Goal: Share content

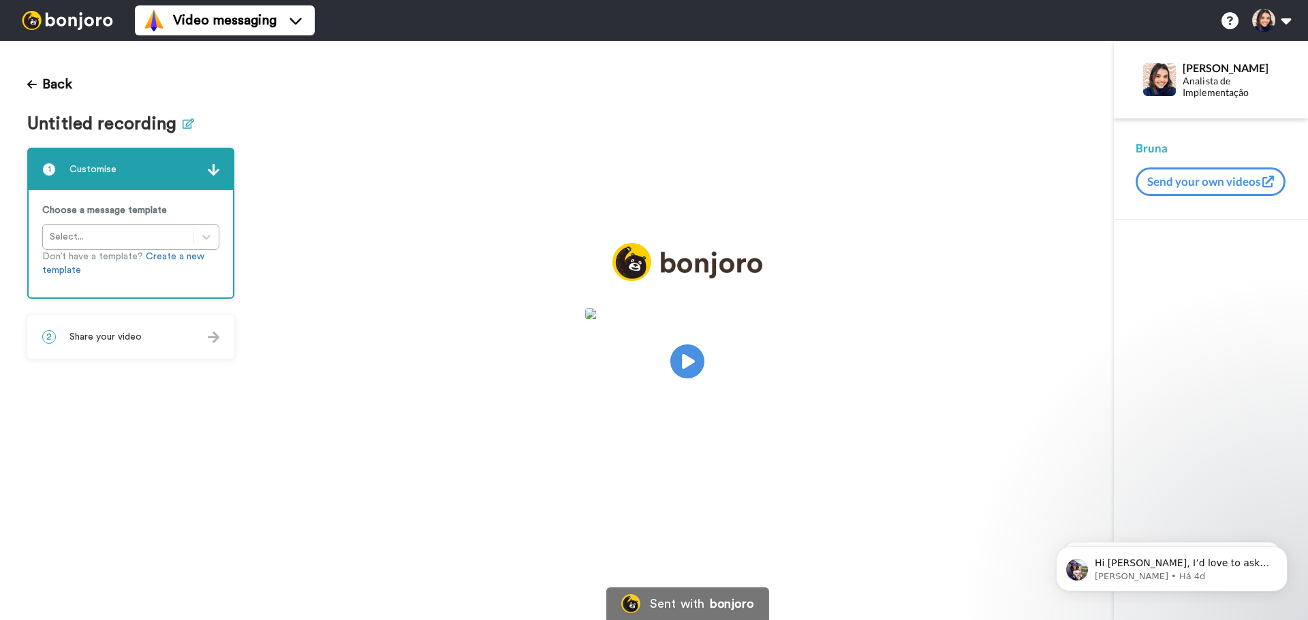
click at [183, 121] on icon at bounding box center [189, 124] width 12 height 10
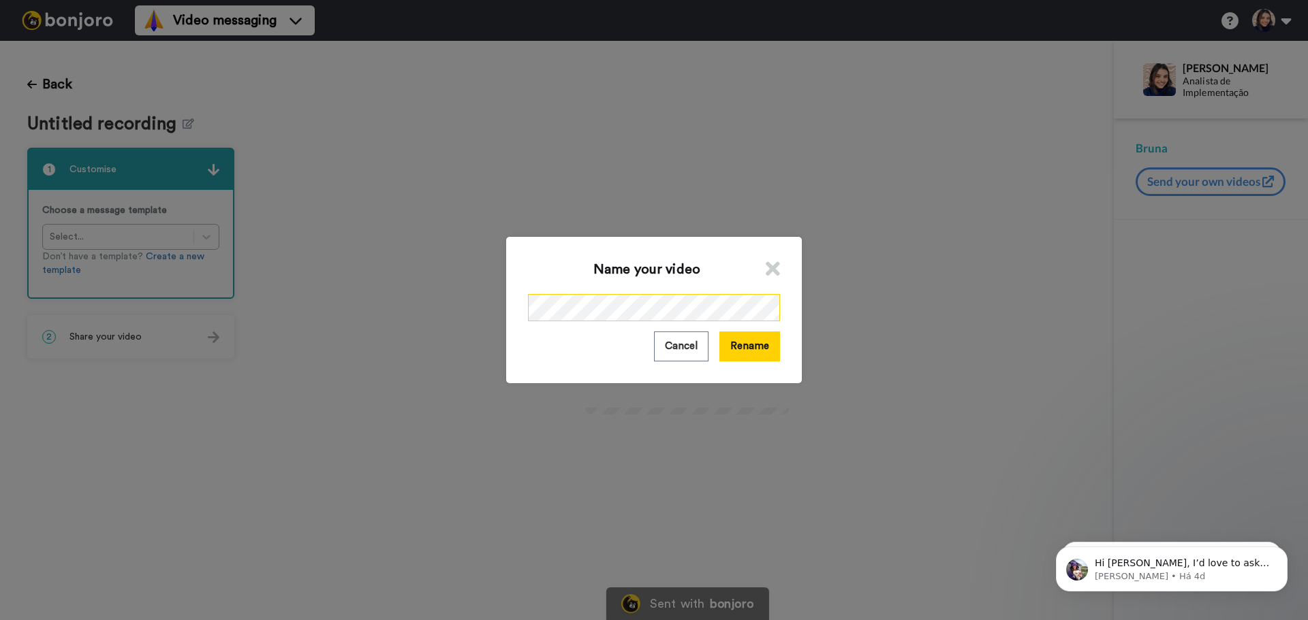
click at [506, 316] on div "Name your video Cancel Rename" at bounding box center [654, 310] width 296 height 146
click at [758, 350] on button "Rename" at bounding box center [749, 346] width 61 height 29
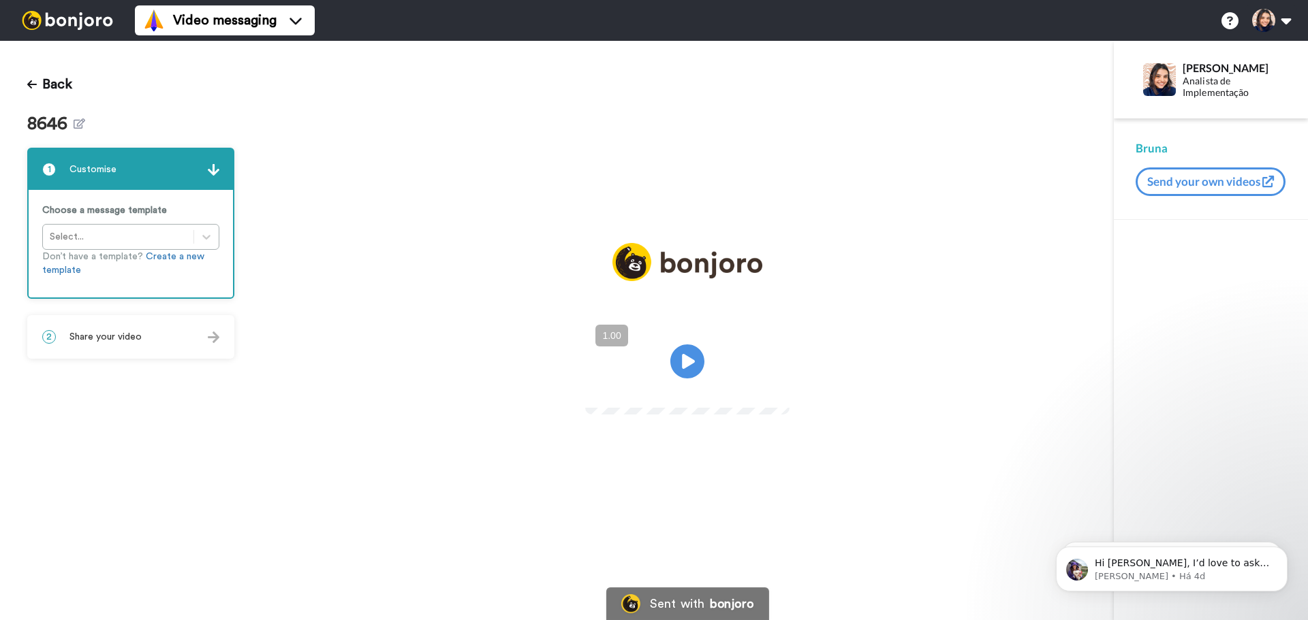
click at [121, 327] on div "2 Share your video" at bounding box center [131, 337] width 204 height 41
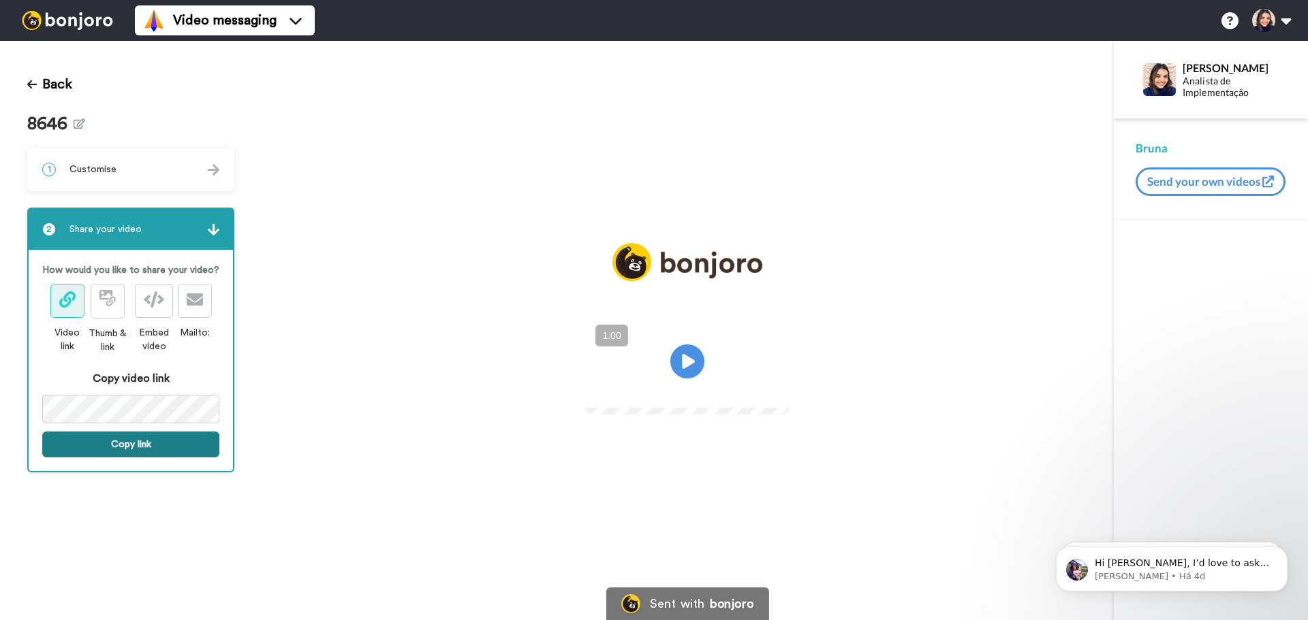
click at [146, 450] on button "Copy link" at bounding box center [130, 445] width 177 height 26
